Goal: Task Accomplishment & Management: Manage account settings

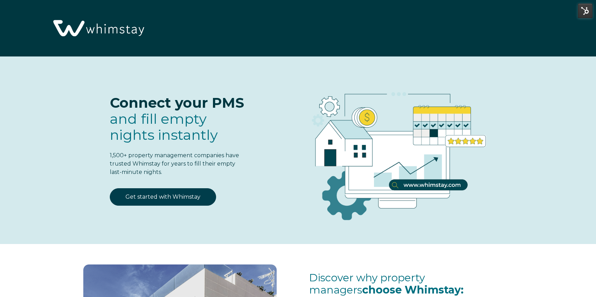
select select "US"
select select "Standard"
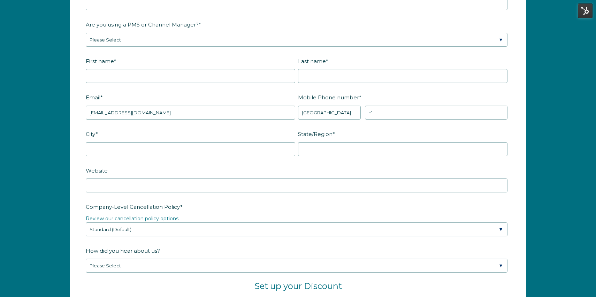
scroll to position [880, 0]
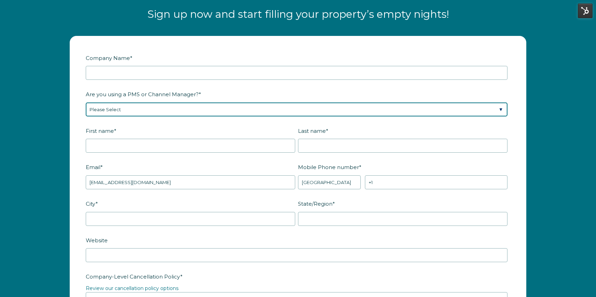
click at [133, 113] on select "Please Select Barefoot BookingPal Boost Brightside CiiRUS Escapia Guesty Hostaw…" at bounding box center [297, 109] width 422 height 14
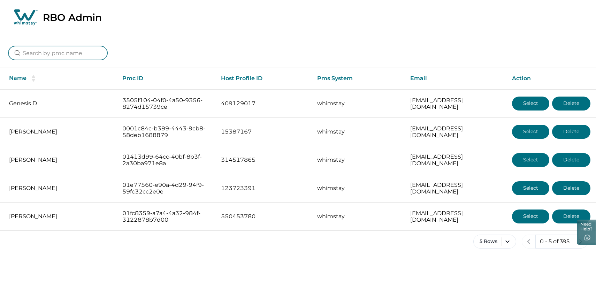
click at [60, 60] on input at bounding box center [57, 53] width 99 height 14
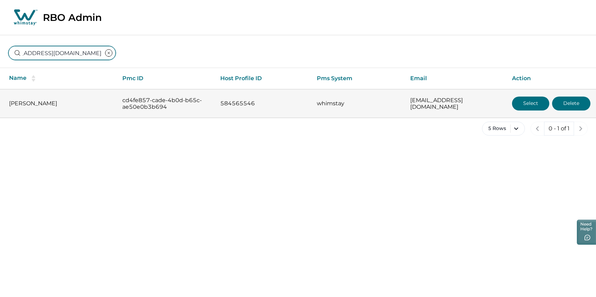
type input "thesunsetspotaz@gmail.com"
click at [531, 106] on button "Select" at bounding box center [530, 104] width 37 height 14
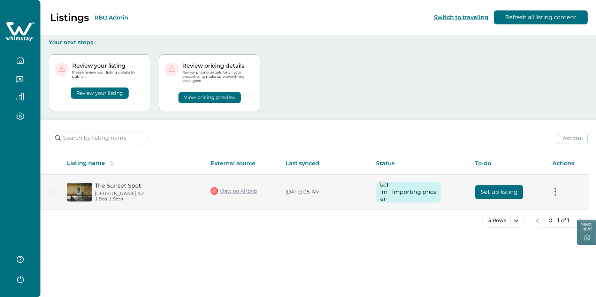
click at [557, 195] on button at bounding box center [555, 191] width 6 height 7
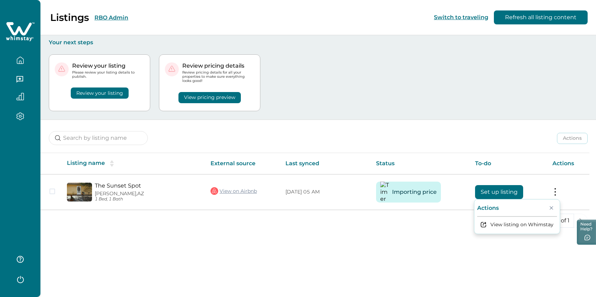
click at [461, 146] on div "Actions Actions Publish listing Unlist listing" at bounding box center [317, 133] width 555 height 26
click at [213, 103] on button "View pricing preview" at bounding box center [209, 97] width 62 height 11
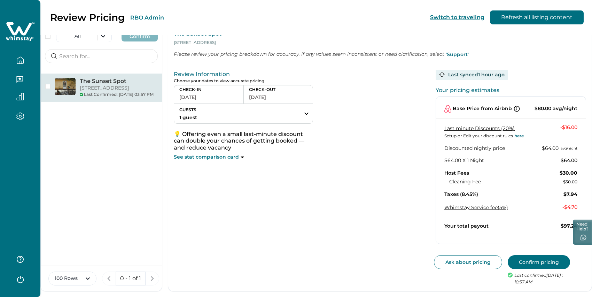
scroll to position [63, 0]
drag, startPoint x: 541, startPoint y: 279, endPoint x: 519, endPoint y: 262, distance: 27.6
click at [519, 262] on div "Ask about pricing Confirm pricing Last confirmed 10/07/2025 : 10:57 AM" at bounding box center [508, 270] width 156 height 30
click at [532, 272] on p "Last confirmed 10/07/2025 : 10:57 AM" at bounding box center [541, 279] width 53 height 14
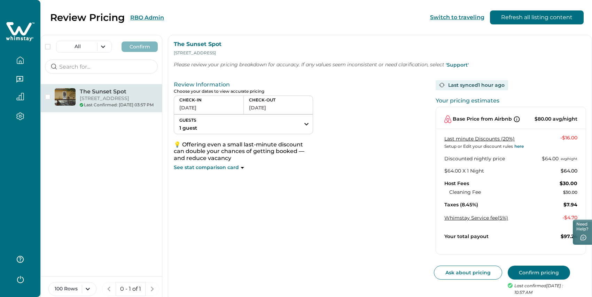
click at [18, 78] on div at bounding box center [20, 77] width 29 height 20
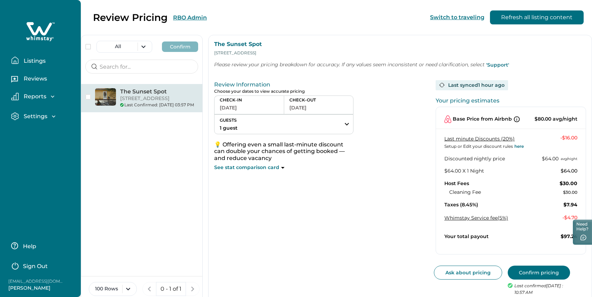
click at [18, 64] on icon "button" at bounding box center [15, 60] width 8 height 8
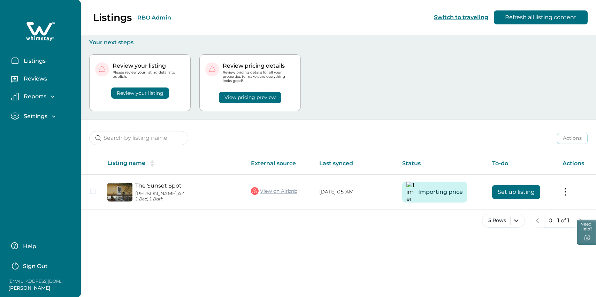
click at [142, 94] on button "Review your listing" at bounding box center [140, 92] width 58 height 11
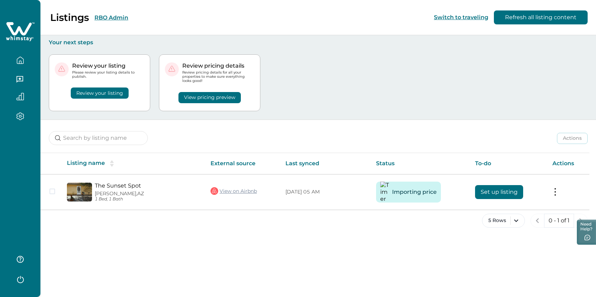
click at [109, 97] on button "Review your listing" at bounding box center [100, 92] width 58 height 11
click at [109, 98] on button "Review your listing" at bounding box center [100, 92] width 58 height 11
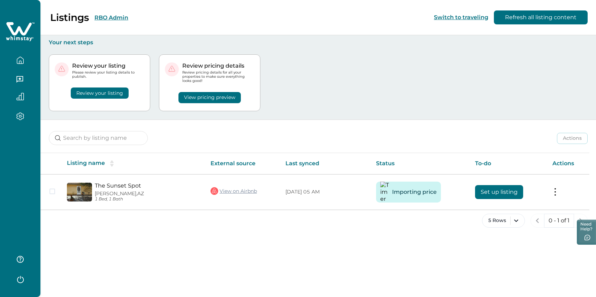
click at [109, 98] on button "Review your listing" at bounding box center [100, 92] width 58 height 11
click at [138, 120] on div "Review your listing Please review your listing details to publish. Review your …" at bounding box center [318, 83] width 539 height 74
click at [109, 97] on button "Review your listing" at bounding box center [100, 92] width 58 height 11
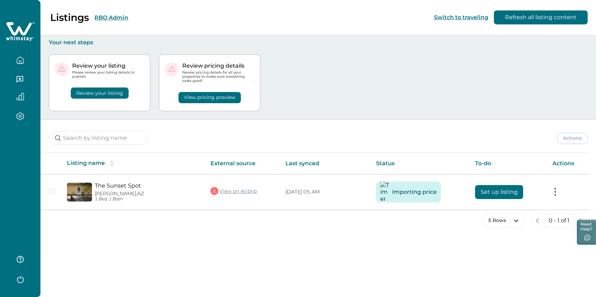
click at [109, 97] on button "Review your listing" at bounding box center [100, 92] width 58 height 11
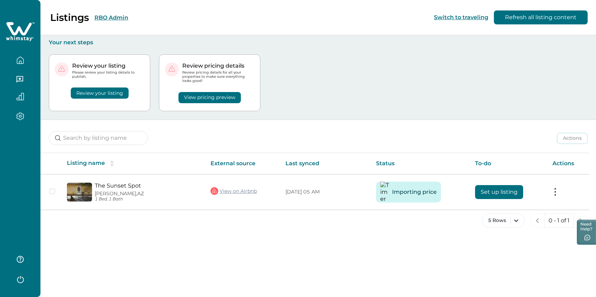
click at [109, 97] on button "Review your listing" at bounding box center [100, 92] width 58 height 11
click at [109, 84] on div "Review your listing" at bounding box center [100, 89] width 90 height 20
click at [109, 99] on button "Review your listing" at bounding box center [100, 92] width 58 height 11
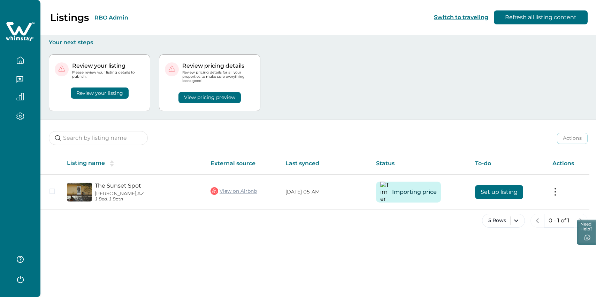
click at [109, 99] on button "Review your listing" at bounding box center [100, 92] width 58 height 11
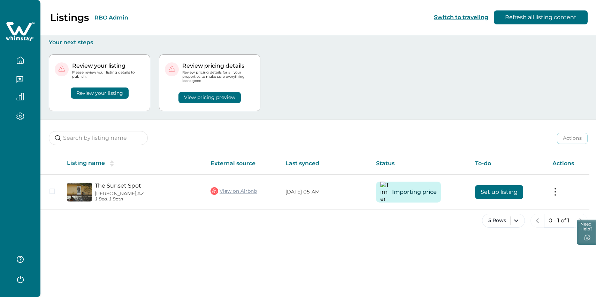
click at [109, 97] on button "Review your listing" at bounding box center [100, 92] width 58 height 11
click at [109, 94] on button "Review your listing" at bounding box center [100, 92] width 58 height 11
click at [109, 79] on p "Please review your listing details to publish." at bounding box center [108, 74] width 72 height 8
drag, startPoint x: 109, startPoint y: 108, endPoint x: 113, endPoint y: 79, distance: 29.2
click at [109, 104] on div "Review your listing Please review your listing details to publish. Review your …" at bounding box center [99, 82] width 101 height 57
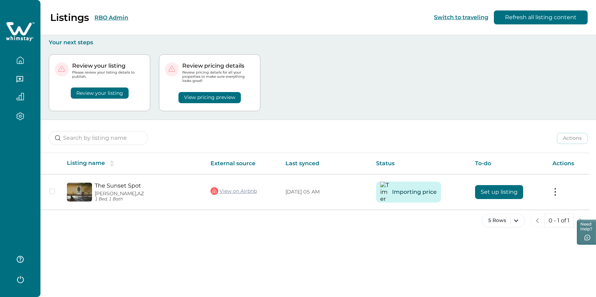
click at [113, 79] on p "Please review your listing details to publish." at bounding box center [108, 74] width 72 height 8
click at [108, 97] on button "Review your listing" at bounding box center [100, 92] width 58 height 11
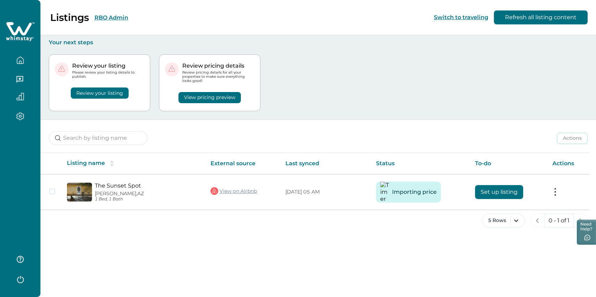
click at [108, 97] on button "Review your listing" at bounding box center [100, 92] width 58 height 11
click at [108, 96] on button "Review your listing" at bounding box center [100, 92] width 58 height 11
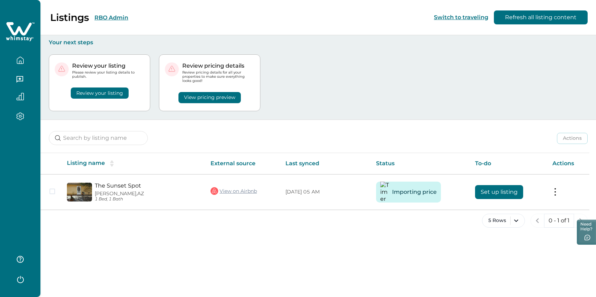
click at [108, 96] on button "Review your listing" at bounding box center [100, 92] width 58 height 11
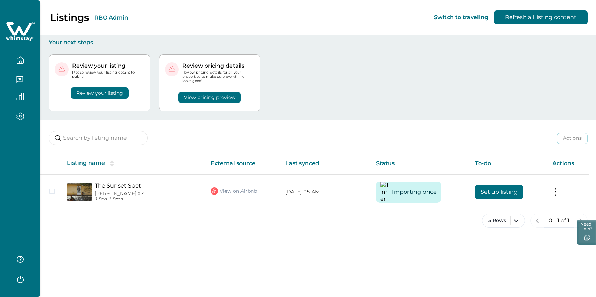
click at [108, 96] on button "Review your listing" at bounding box center [100, 92] width 58 height 11
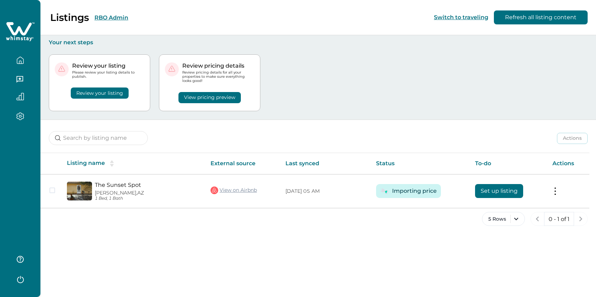
click at [112, 97] on button "Review your listing" at bounding box center [100, 92] width 58 height 11
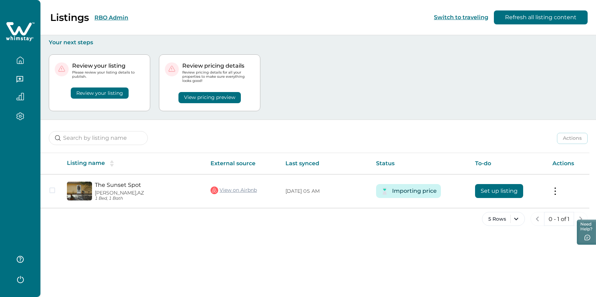
click at [112, 97] on button "Review your listing" at bounding box center [100, 92] width 58 height 11
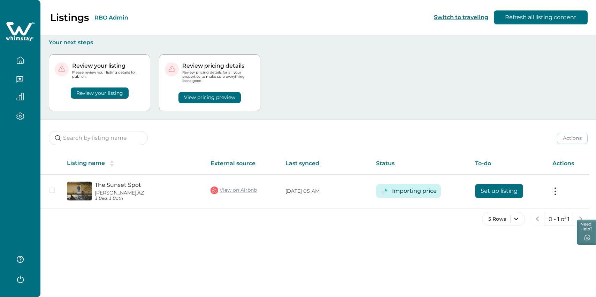
click at [112, 97] on button "Review your listing" at bounding box center [100, 92] width 58 height 11
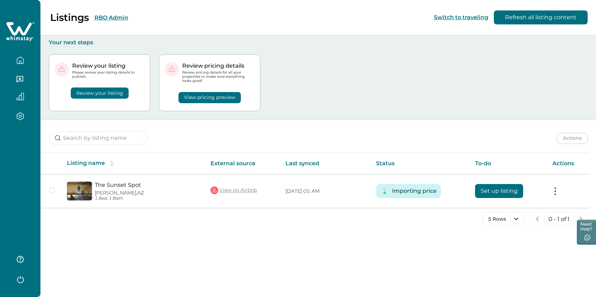
click at [112, 97] on button "Review your listing" at bounding box center [100, 92] width 58 height 11
click at [215, 103] on button "View pricing preview" at bounding box center [209, 97] width 62 height 11
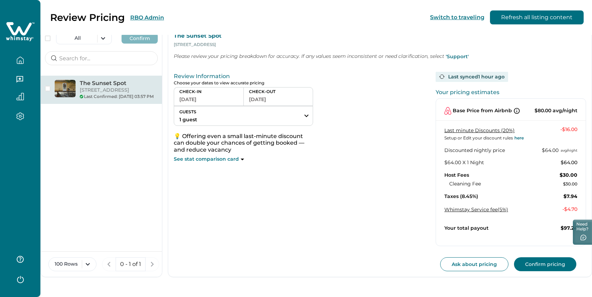
scroll to position [39, 0]
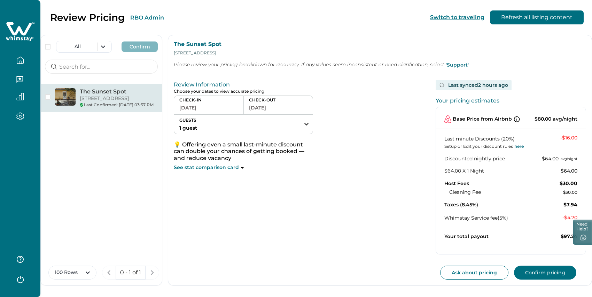
click at [25, 67] on button "button" at bounding box center [20, 60] width 29 height 14
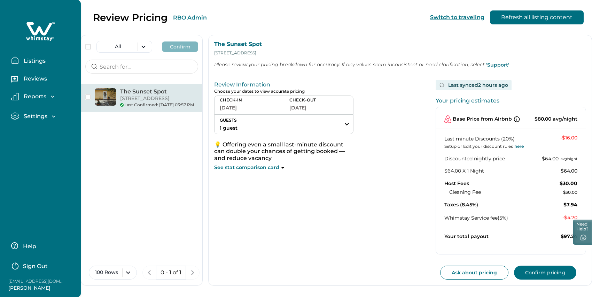
click at [17, 63] on icon "button" at bounding box center [15, 60] width 8 height 8
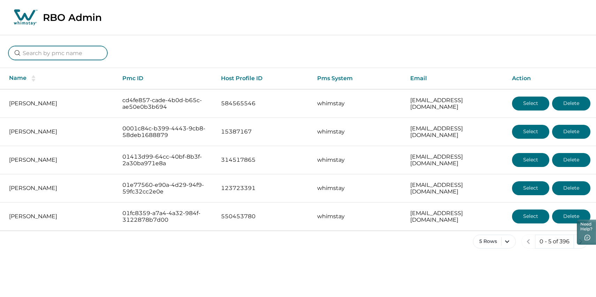
click at [44, 60] on input at bounding box center [57, 53] width 99 height 14
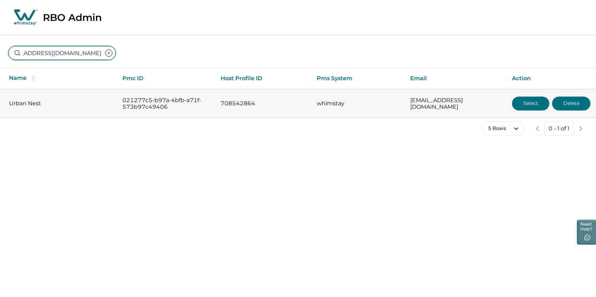
type input "urbannestservices1@gmail.com"
click at [146, 107] on p "021277c5-b97a-4bfb-a71f-573b97c49406" at bounding box center [165, 104] width 87 height 14
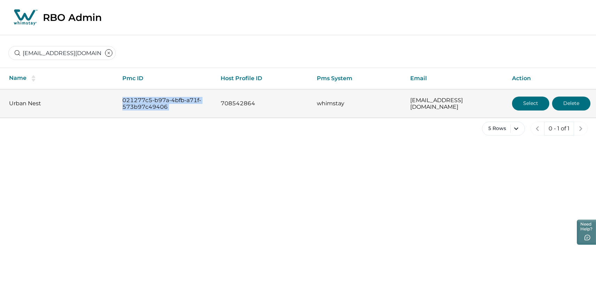
click at [146, 107] on p "021277c5-b97a-4bfb-a71f-573b97c49406" at bounding box center [165, 104] width 87 height 14
copy p "021277c5-b97a-4bfb-a71f-573b97c49406"
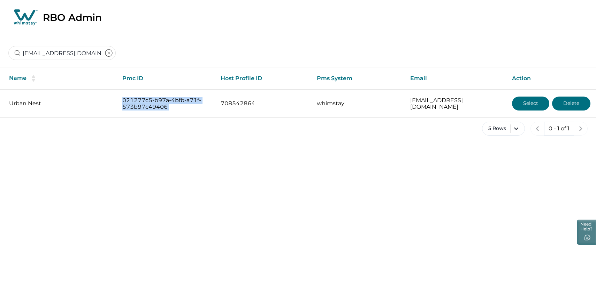
copy p "021277c5-b97a-4bfb-a71f-573b97c49406"
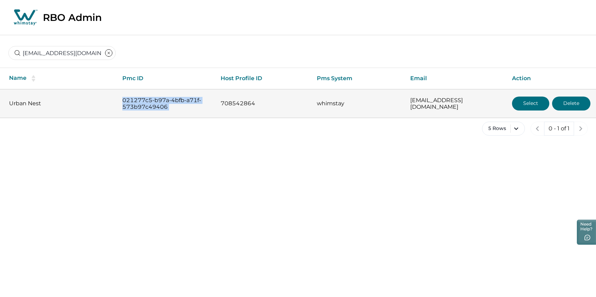
click at [520, 110] on button "Select" at bounding box center [530, 104] width 37 height 14
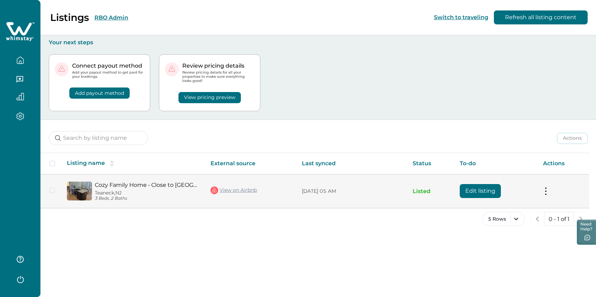
click at [546, 195] on button at bounding box center [546, 190] width 6 height 7
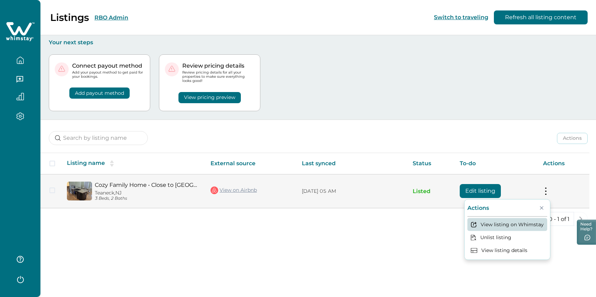
click at [502, 231] on button "View listing on Whimstay" at bounding box center [507, 224] width 80 height 13
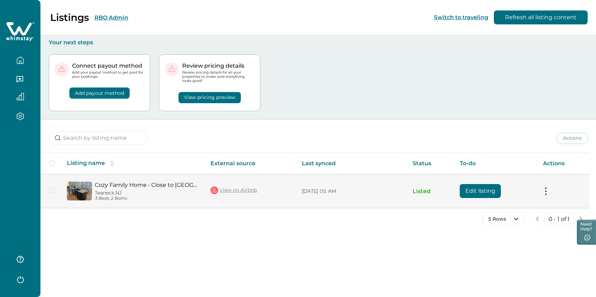
click at [546, 195] on button at bounding box center [546, 190] width 6 height 7
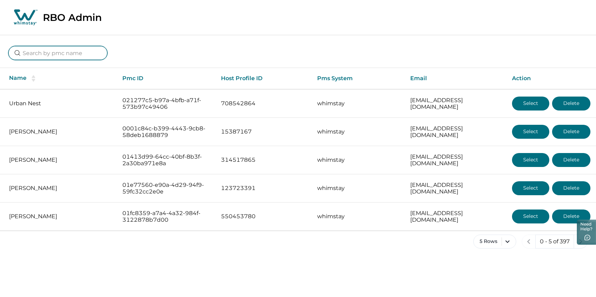
click at [72, 49] on input at bounding box center [57, 53] width 99 height 14
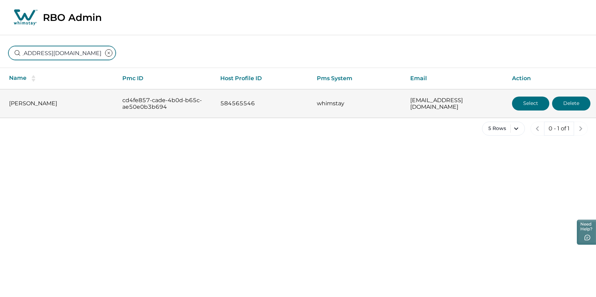
type input "thesunsetspotaz@gmail.com"
click at [526, 108] on button "Select" at bounding box center [530, 104] width 37 height 14
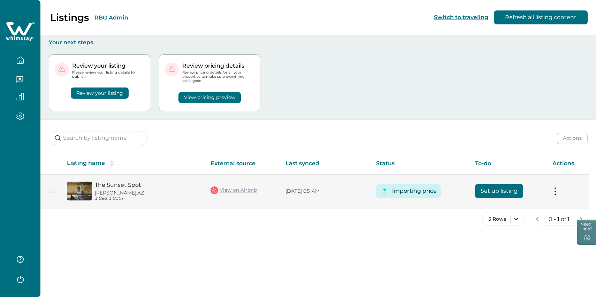
click at [506, 198] on button "Set up listing" at bounding box center [499, 191] width 48 height 14
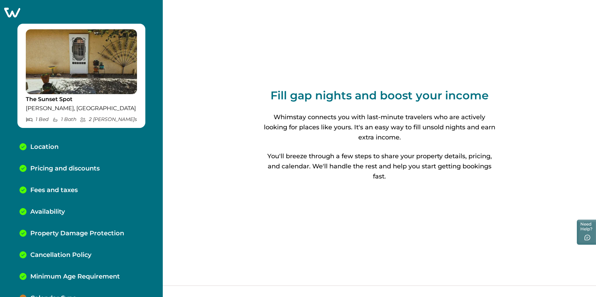
scroll to position [54, 0]
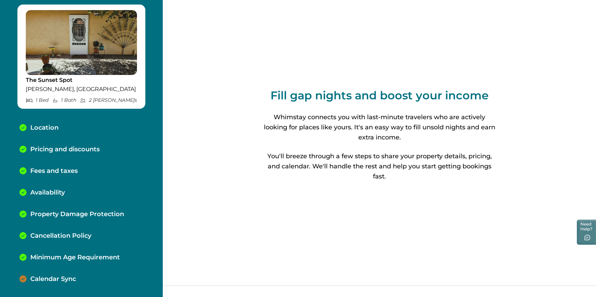
click at [55, 282] on div "Calendar Sync" at bounding box center [81, 279] width 135 height 22
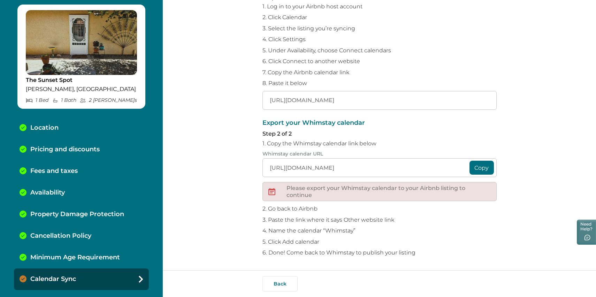
scroll to position [106, 0]
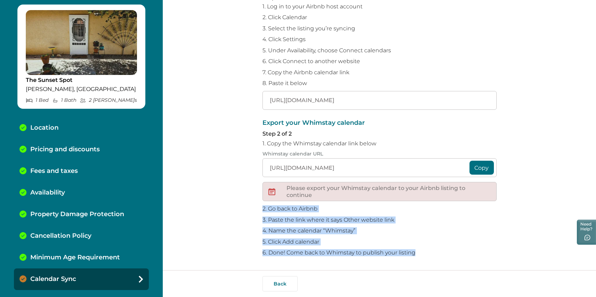
drag, startPoint x: 416, startPoint y: 250, endPoint x: 326, endPoint y: 198, distance: 104.0
click at [326, 198] on div "Export your Whimstay calendar Step 2 of 2 1. Copy the Whimstay calendar link be…" at bounding box center [379, 188] width 234 height 137
click at [194, 228] on div "Sync your Whimstay and Airbnb calendars To avoid double bookings, you’ll need t…" at bounding box center [379, 135] width 433 height 270
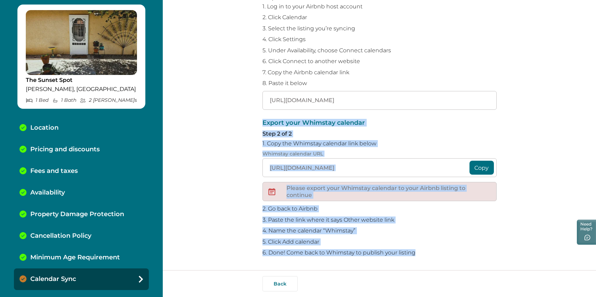
drag, startPoint x: 415, startPoint y: 251, endPoint x: 256, endPoint y: 108, distance: 213.9
click at [256, 108] on div "Sync your Whimstay and Airbnb calendars To avoid double bookings, you’ll need t…" at bounding box center [379, 135] width 433 height 270
copy div "Export your Whimstay calendar Step 2 of 2 1. Copy the Whimstay calendar link be…"
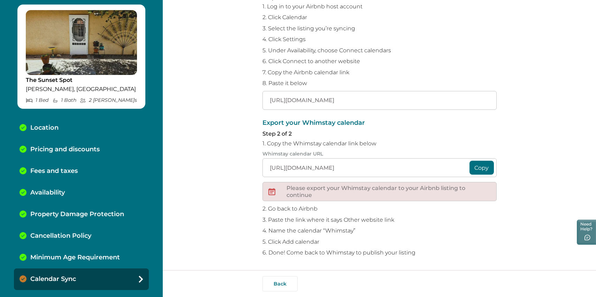
click at [379, 137] on div "Export your Whimstay calendar Step 2 of 2 1. Copy the Whimstay calendar link be…" at bounding box center [379, 188] width 234 height 137
click at [478, 161] on button "Copy" at bounding box center [481, 168] width 24 height 14
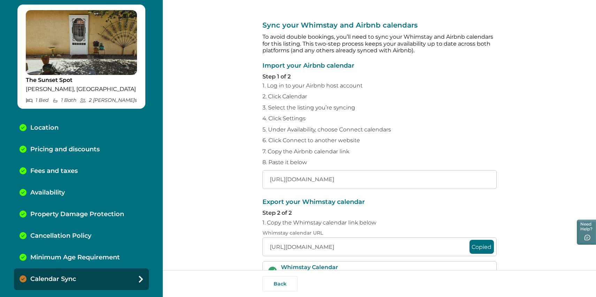
scroll to position [0, 0]
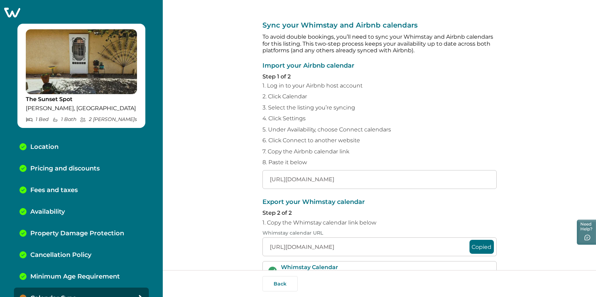
click at [22, 12] on div at bounding box center [81, 13] width 163 height 10
click at [13, 14] on icon at bounding box center [12, 13] width 16 height 10
